Goal: Transaction & Acquisition: Purchase product/service

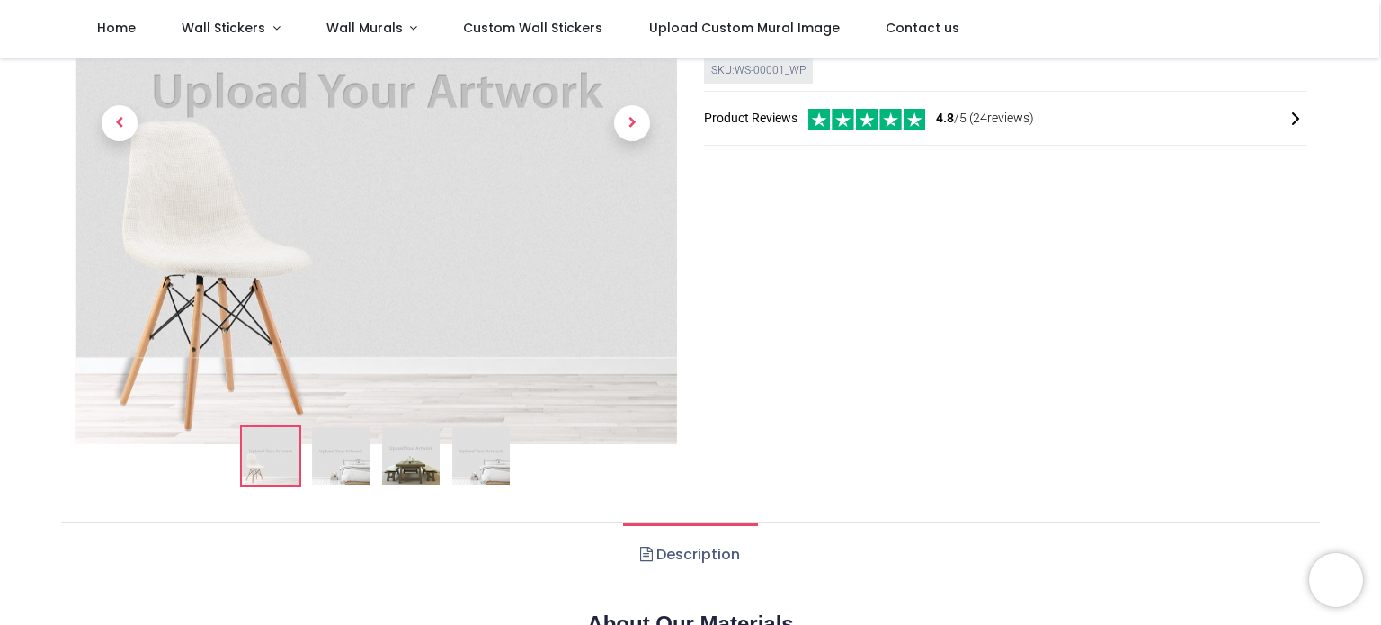
scroll to position [90, 0]
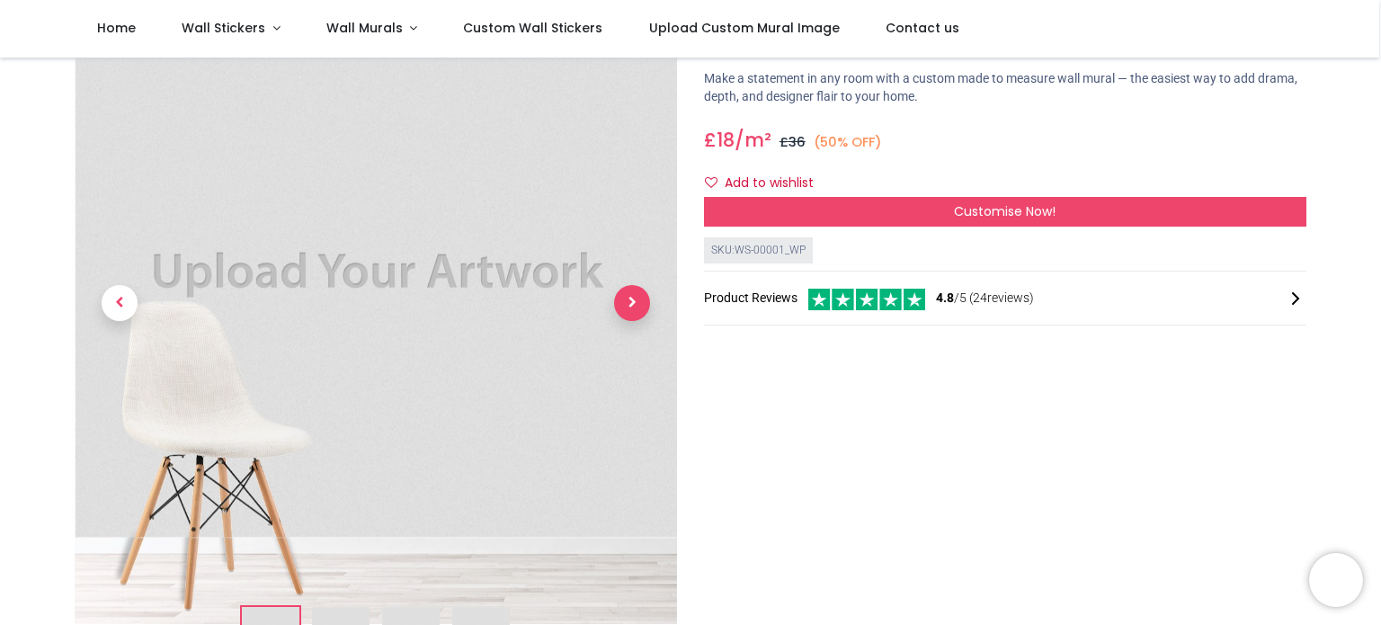
click at [633, 298] on span "Next" at bounding box center [632, 303] width 36 height 36
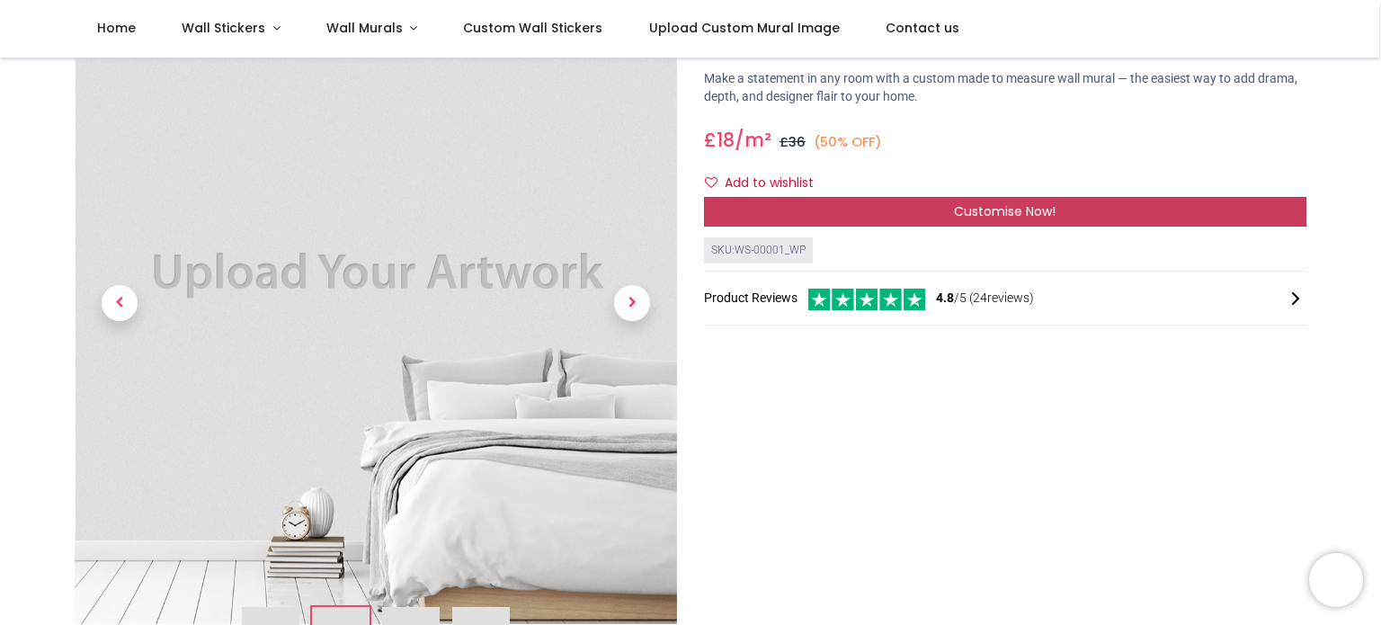
click at [1014, 206] on span "Customise Now!" at bounding box center [1005, 211] width 102 height 18
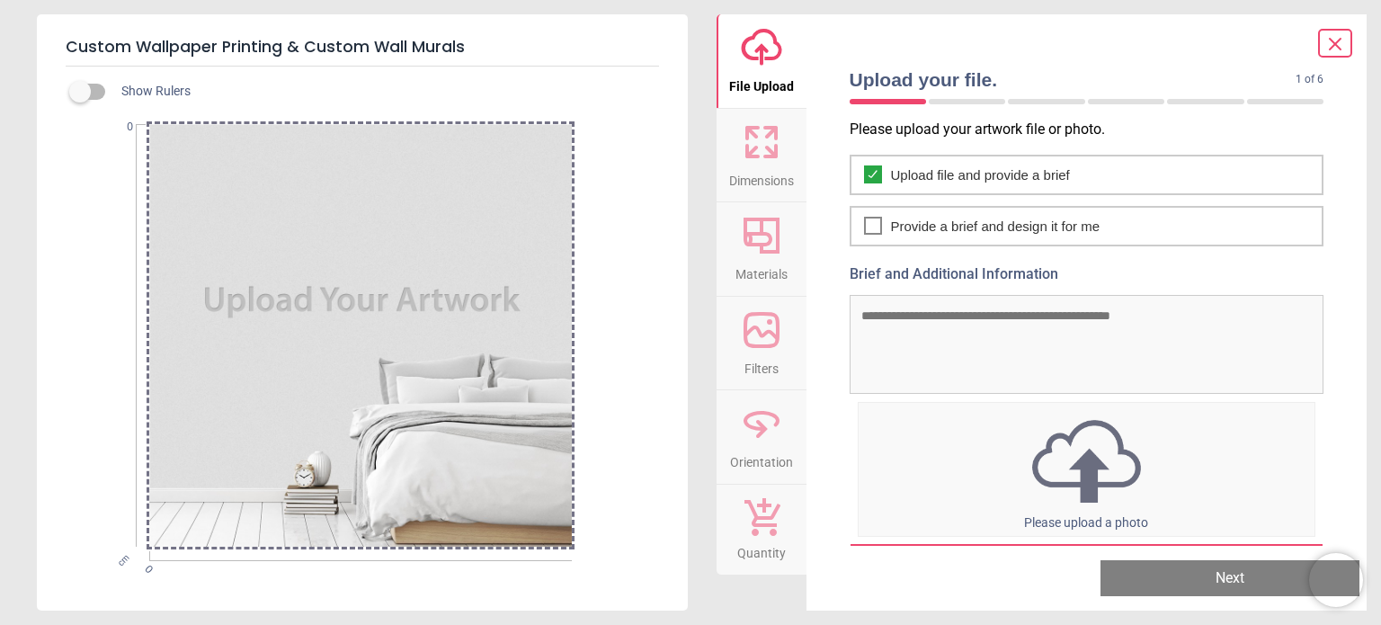
click at [768, 157] on icon at bounding box center [761, 141] width 43 height 43
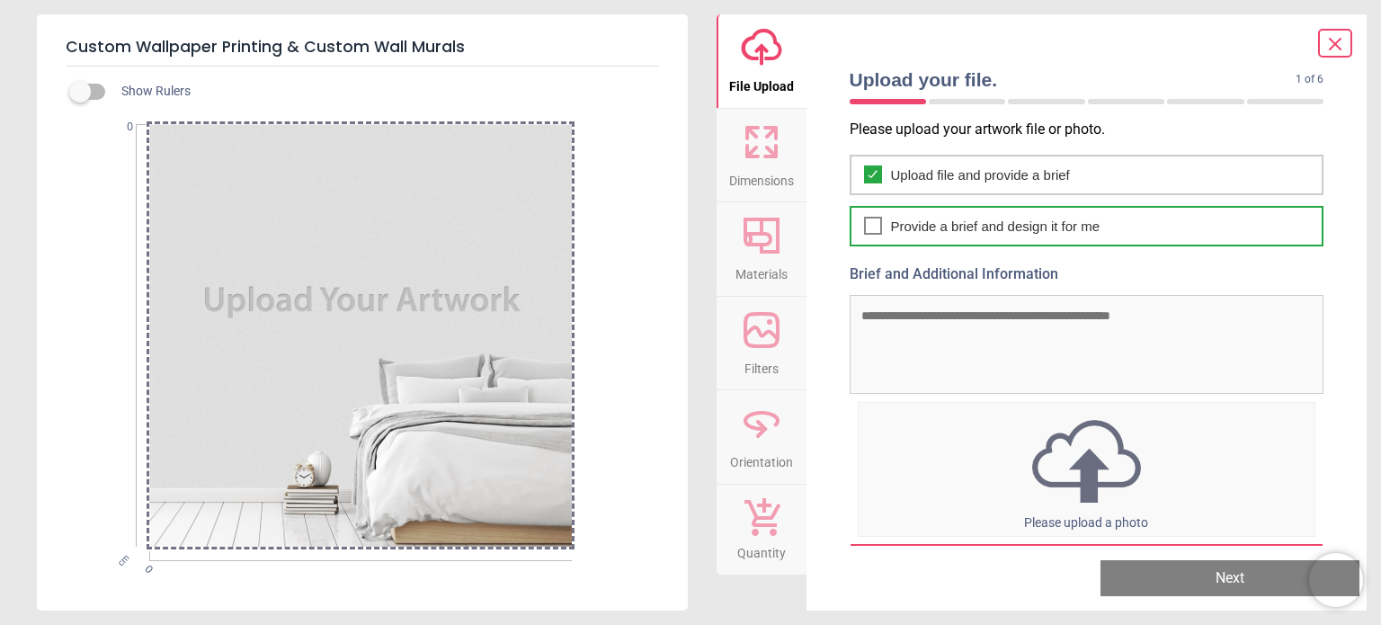
click at [878, 226] on icon at bounding box center [873, 226] width 14 height 22
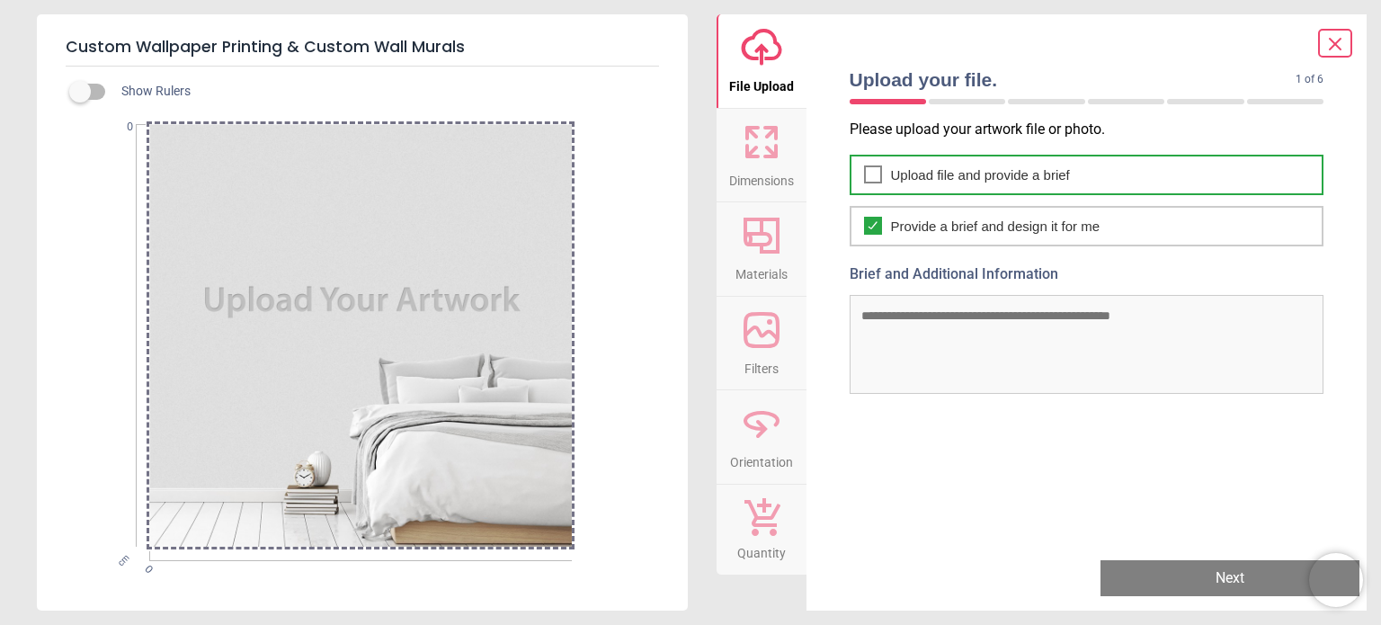
click at [874, 174] on icon at bounding box center [873, 174] width 8 height 6
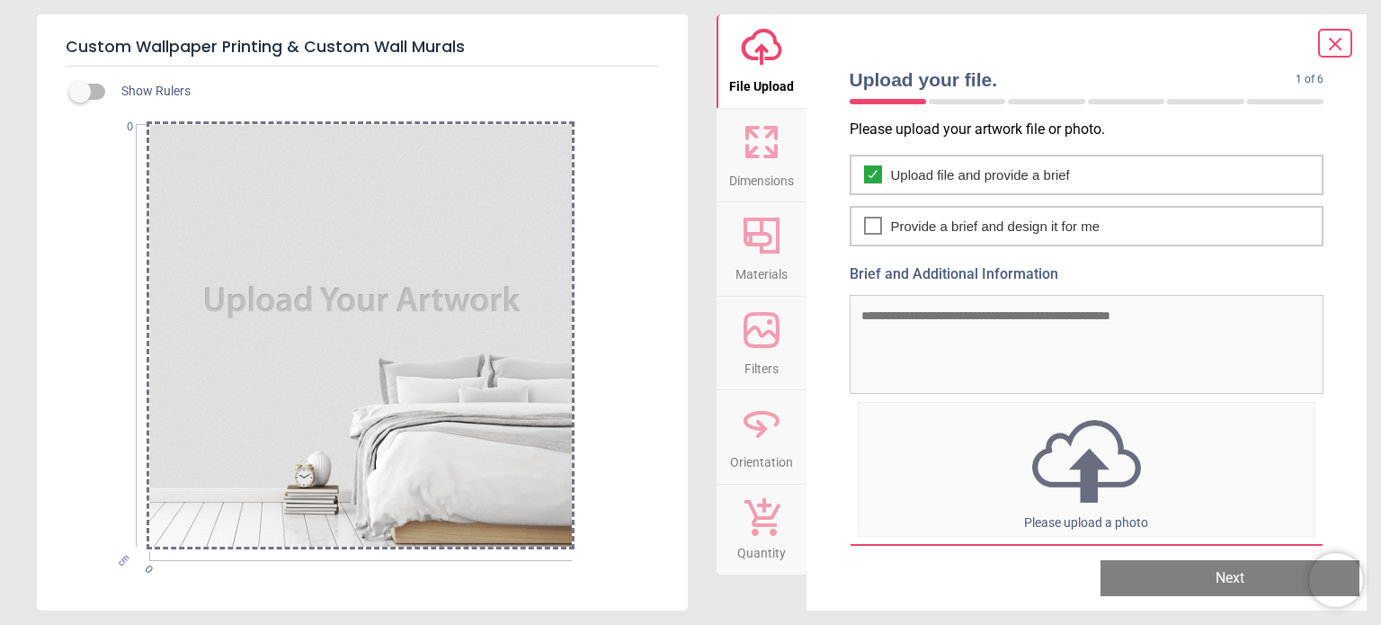
scroll to position [47, 0]
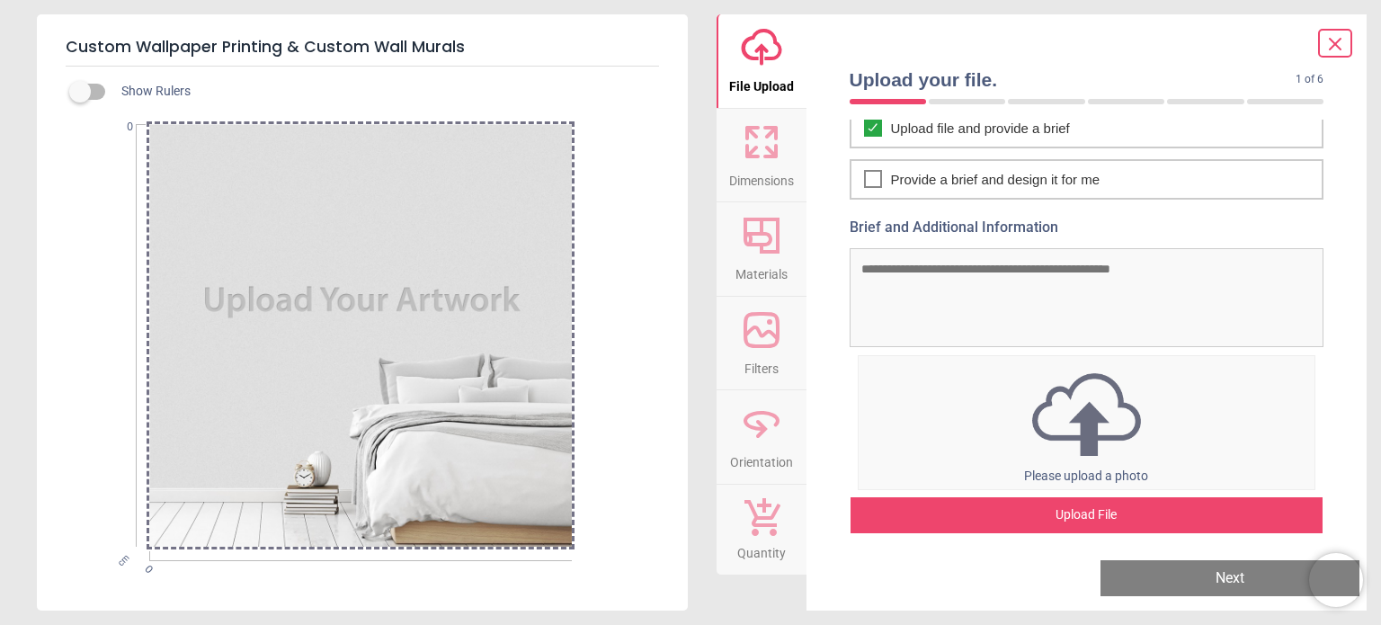
click at [1087, 506] on div "Upload File" at bounding box center [1087, 515] width 473 height 36
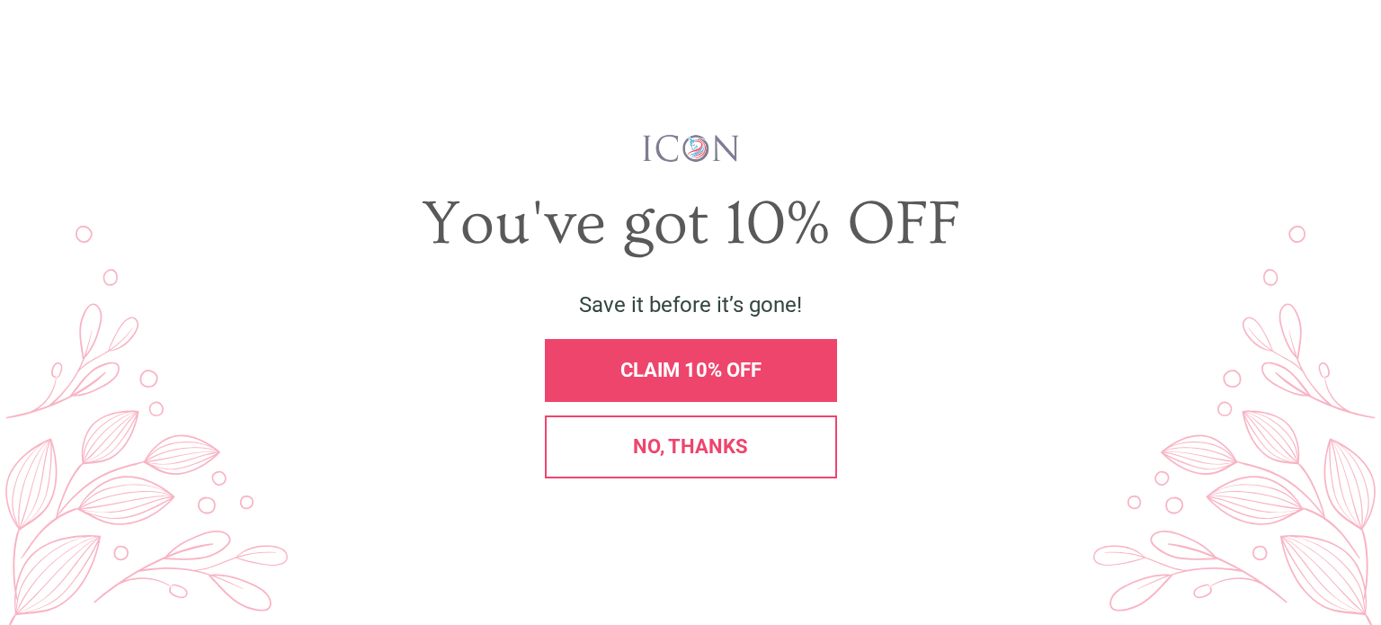
scroll to position [0, 0]
click at [1346, 50] on span "X" at bounding box center [1349, 45] width 19 height 27
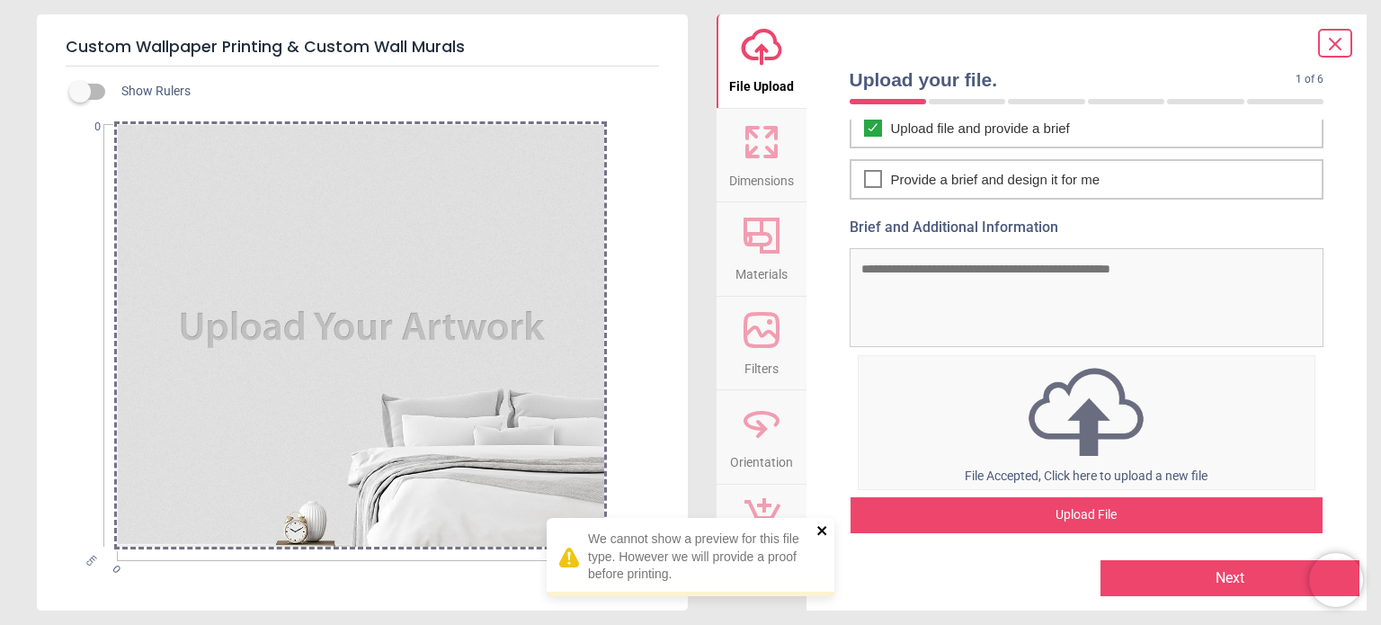
click at [819, 531] on icon "close" at bounding box center [822, 530] width 13 height 14
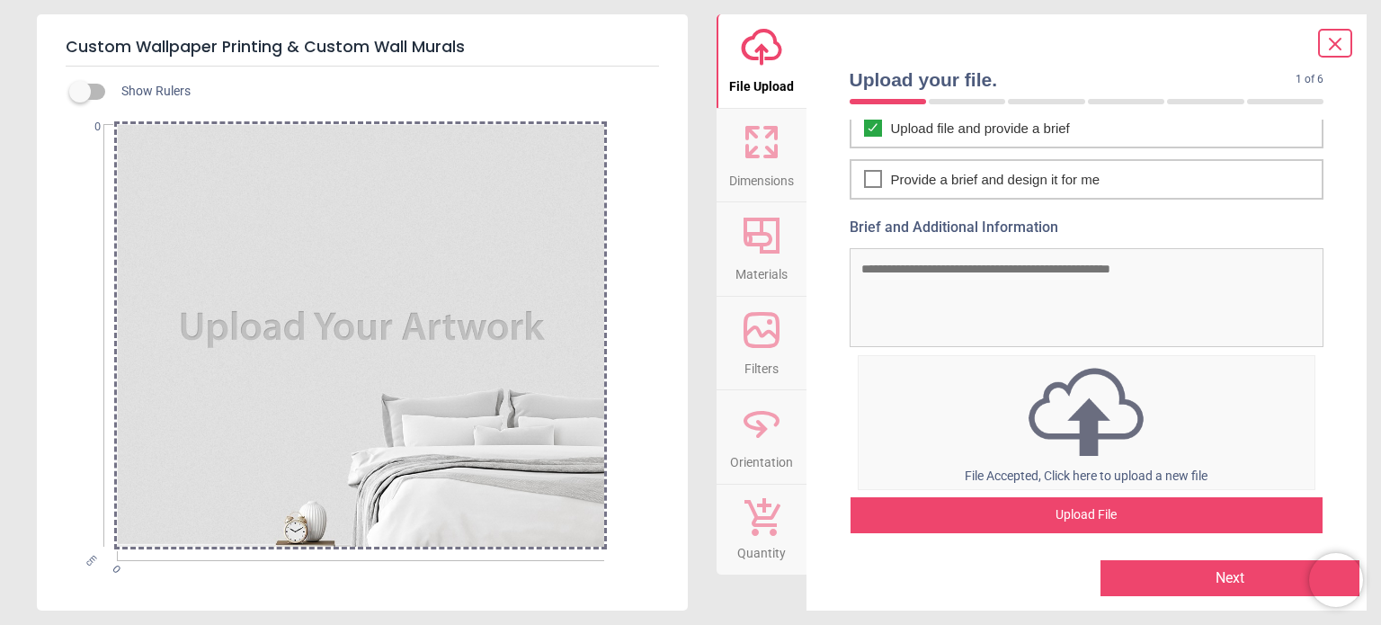
click at [1154, 578] on button "Next" at bounding box center [1229, 578] width 259 height 36
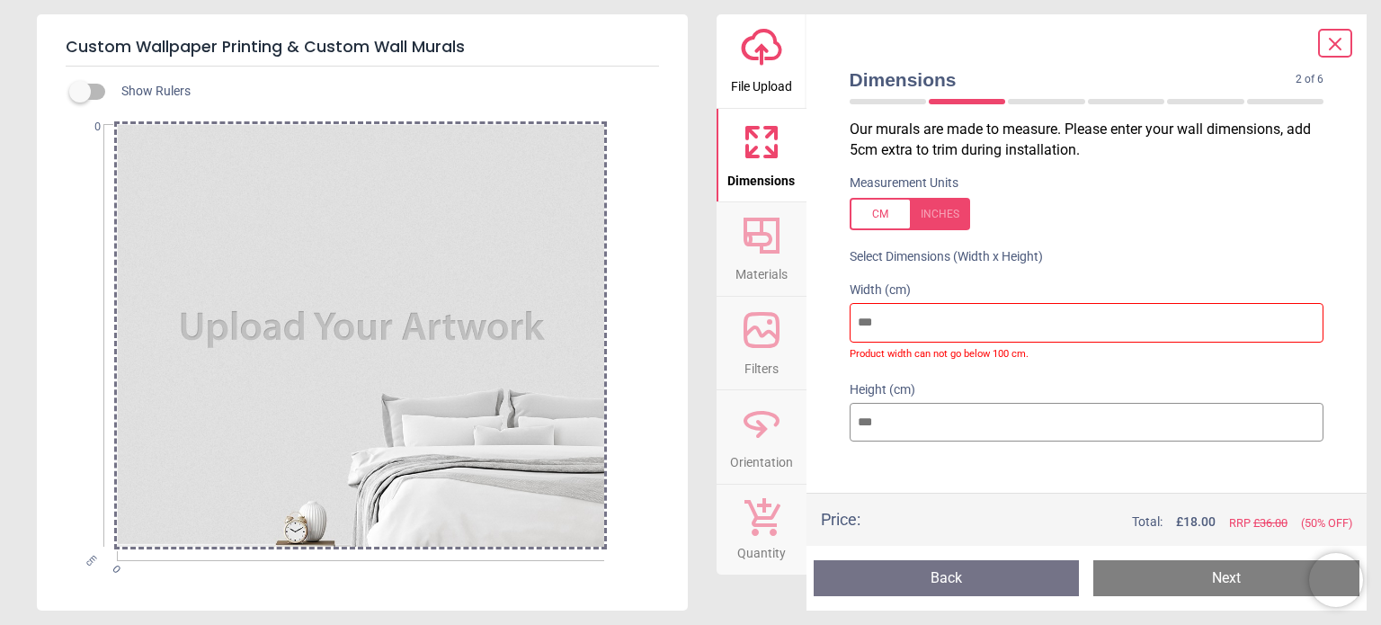
drag, startPoint x: 905, startPoint y: 321, endPoint x: 836, endPoint y: 312, distance: 69.8
click at [836, 312] on div "Width (cm) Product width can not go below 100 cm." at bounding box center [1086, 321] width 503 height 100
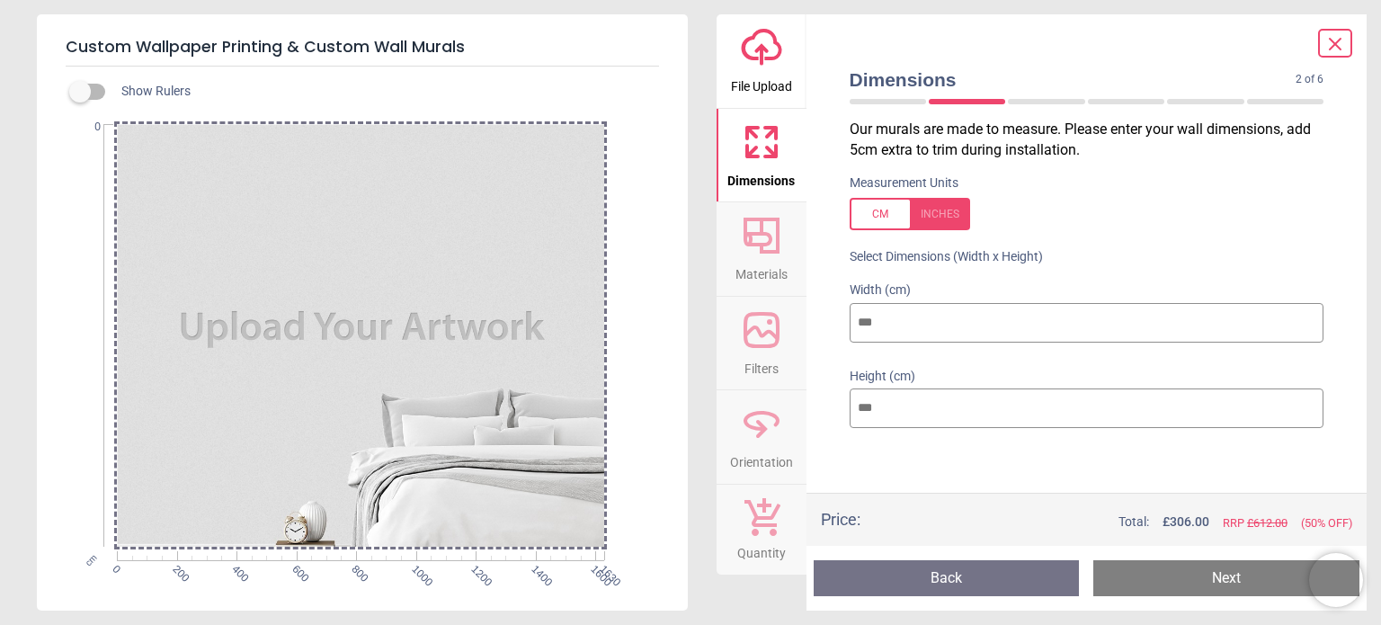
type input "****"
drag, startPoint x: 913, startPoint y: 399, endPoint x: 818, endPoint y: 401, distance: 94.4
click at [818, 401] on div "Dimensions 2 of 6 2 of 8 Our murals are made to measure. Please enter your wall…" at bounding box center [1086, 312] width 561 height 596
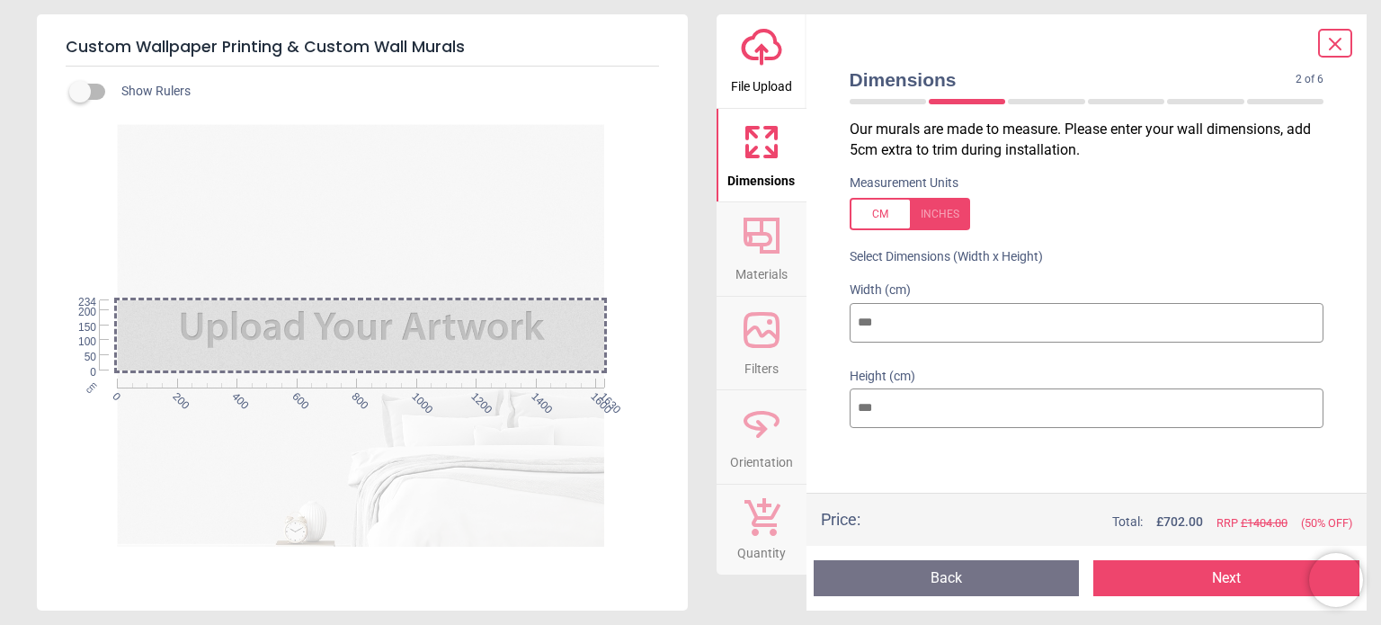
type input "***"
click at [971, 462] on div at bounding box center [1086, 464] width 503 height 45
click at [1145, 579] on button "Next" at bounding box center [1226, 578] width 266 height 36
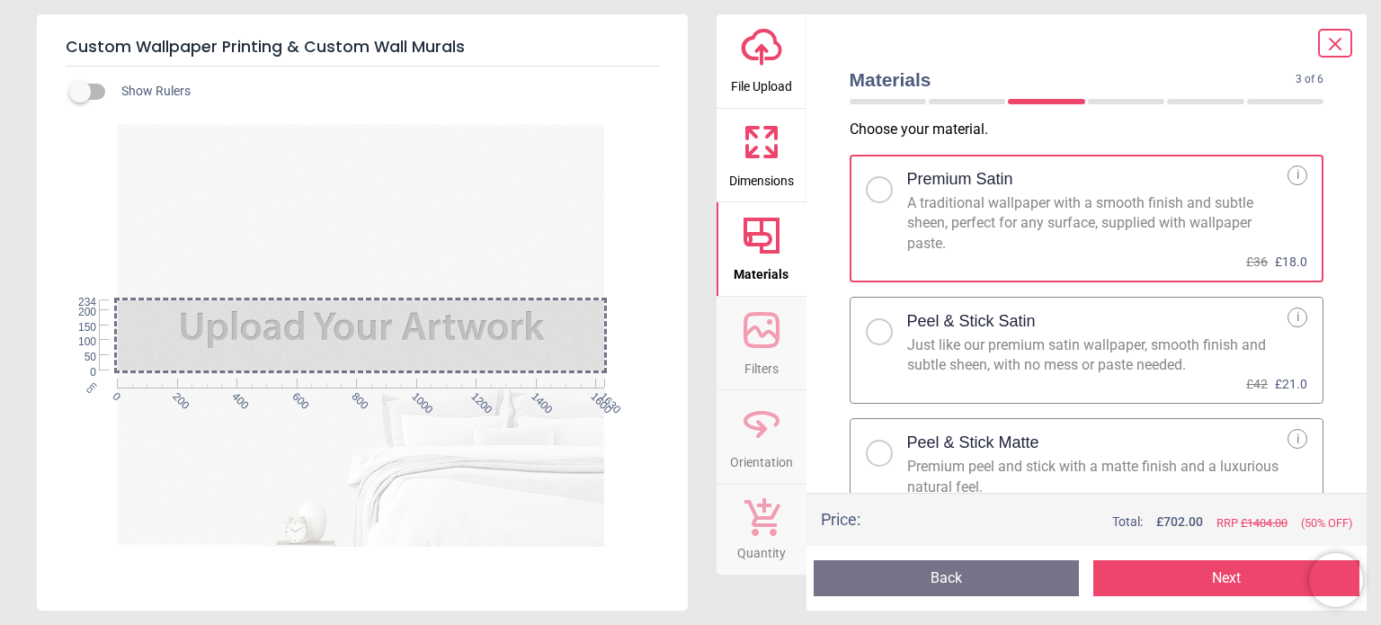
scroll to position [30, 0]
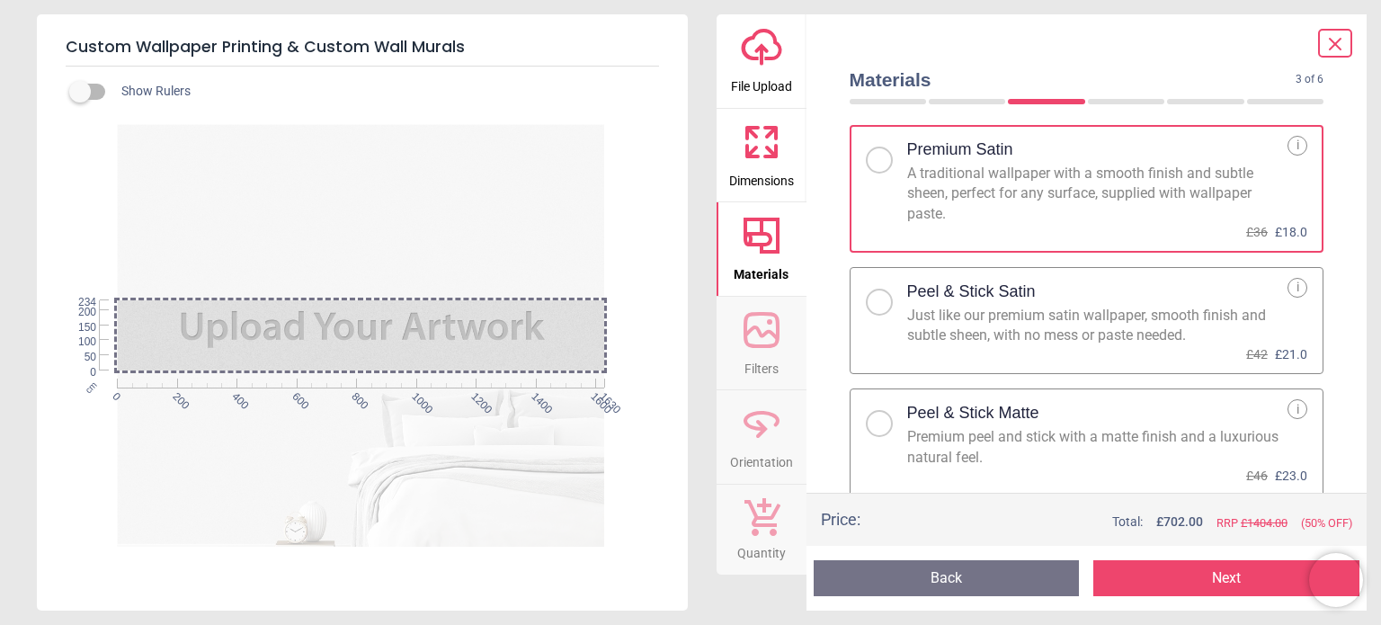
click at [896, 420] on div at bounding box center [886, 418] width 41 height 38
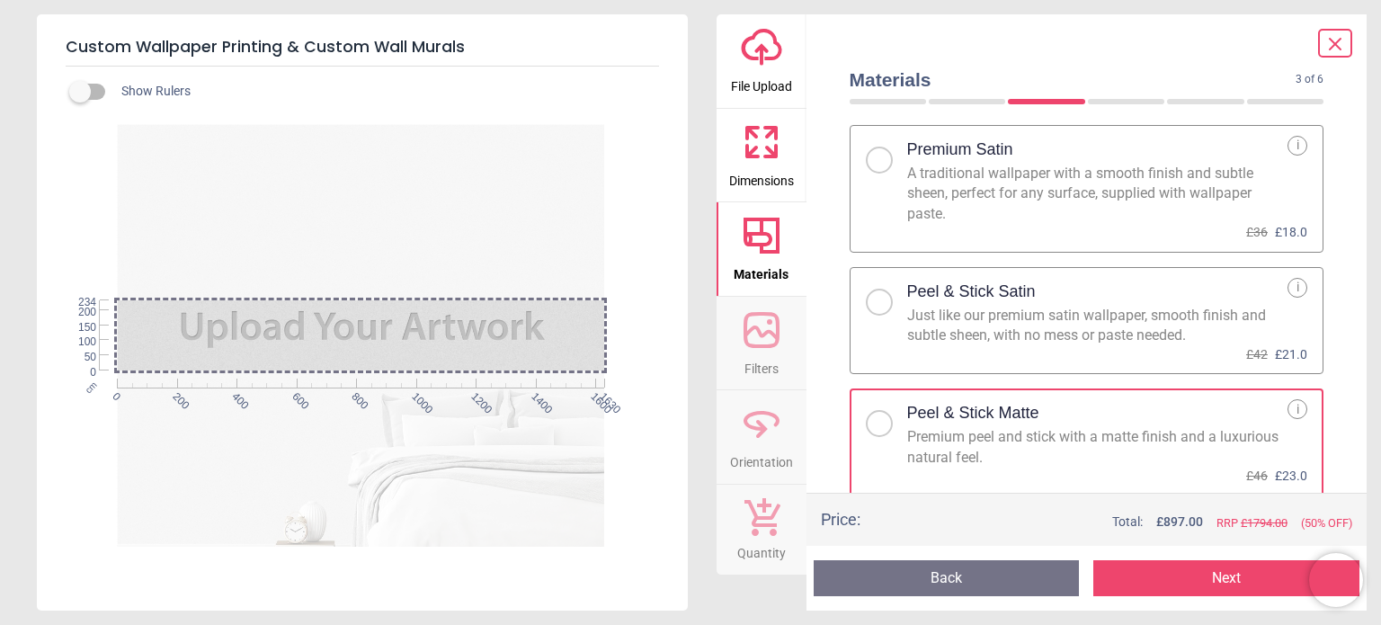
click at [1153, 601] on div "Preview Back Next Next" at bounding box center [1086, 578] width 561 height 65
click at [1163, 573] on button "Next" at bounding box center [1226, 578] width 266 height 36
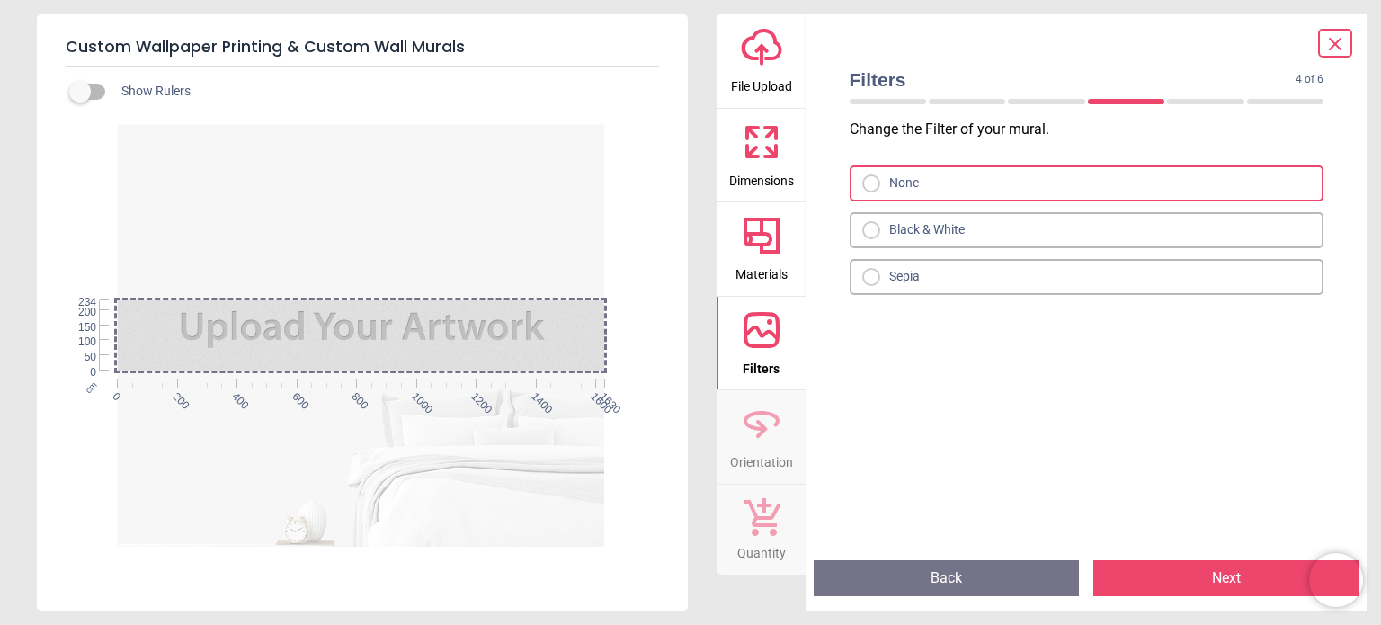
click at [1160, 584] on button "Next" at bounding box center [1226, 578] width 266 height 36
